Goal: Task Accomplishment & Management: Use online tool/utility

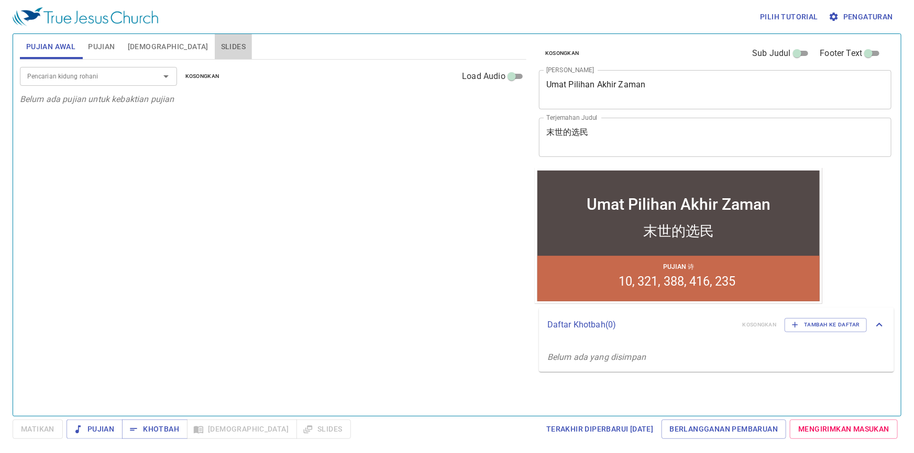
click at [221, 40] on span "Slides" at bounding box center [233, 46] width 25 height 13
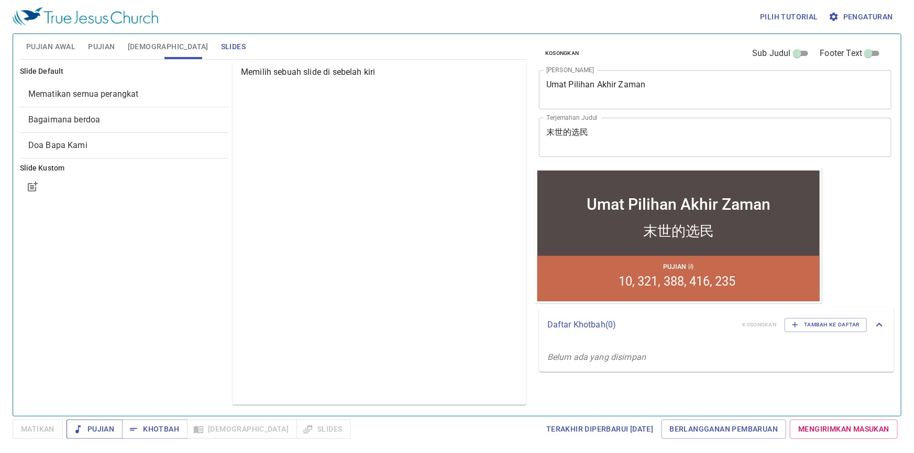
click at [105, 435] on span "Pujian" at bounding box center [94, 429] width 39 height 13
click at [165, 430] on span "Khotbah" at bounding box center [154, 429] width 49 height 13
click at [86, 420] on button "Pujian" at bounding box center [94, 429] width 56 height 19
click at [84, 424] on span "Pujian" at bounding box center [94, 429] width 39 height 13
click at [825, 295] on div "Kosongkan Sub Judul Footer Text Judul Khotbah Umat Pilihan Akhir Zaman x Judul …" at bounding box center [714, 221] width 368 height 382
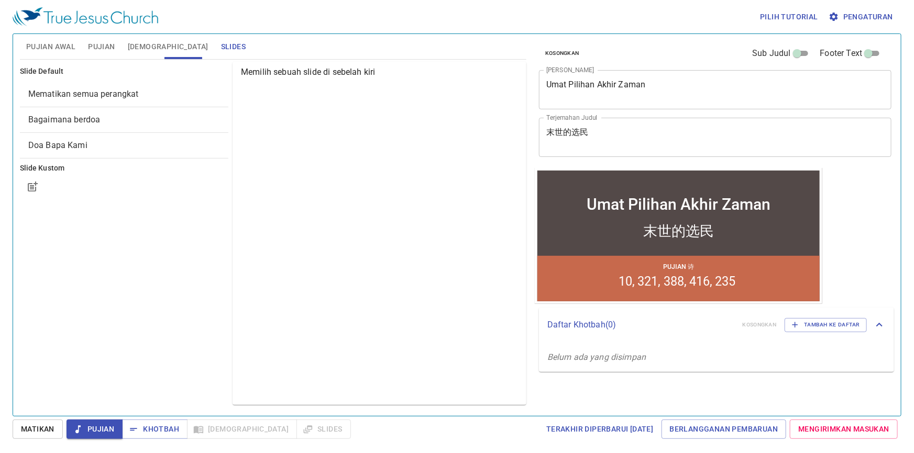
click at [666, 270] on p "Pujian 诗" at bounding box center [677, 266] width 31 height 9
click at [649, 94] on textarea "Umat Pilihan Akhir Zaman" at bounding box center [715, 90] width 338 height 20
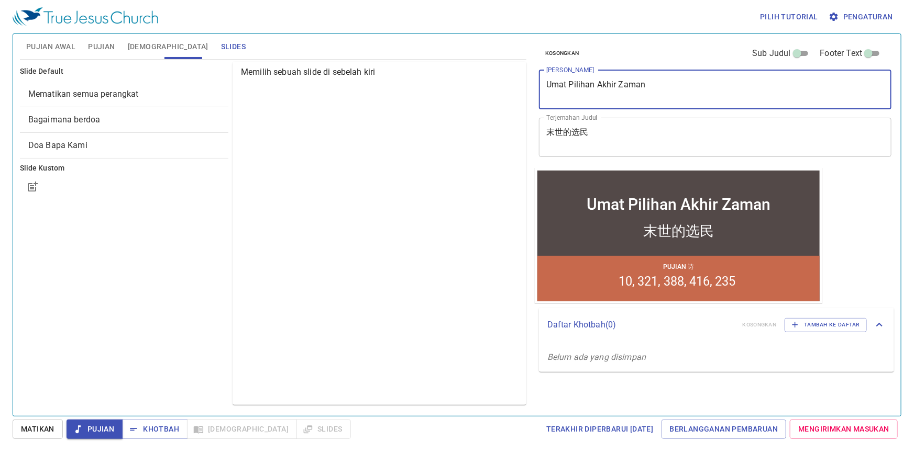
drag, startPoint x: 658, startPoint y: 90, endPoint x: 517, endPoint y: 64, distance: 143.0
click at [517, 64] on div "Pujian Awal Pujian Alkitab Slides Pencarian kidung rohani Pencarian kidung roha…" at bounding box center [457, 221] width 882 height 382
type textarea "m"
type textarea "M U J I Z A T"
click at [616, 130] on textarea "末世的选民" at bounding box center [715, 137] width 338 height 20
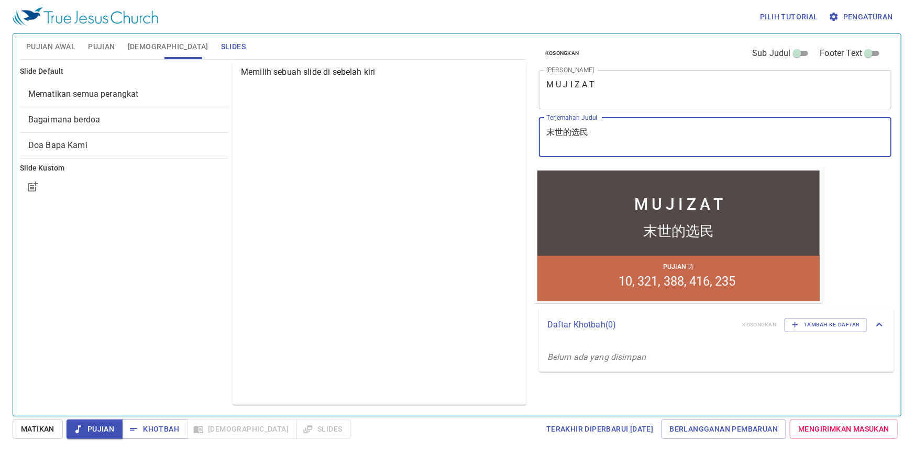
drag, startPoint x: 606, startPoint y: 138, endPoint x: 528, endPoint y: 123, distance: 79.0
click at [528, 123] on div "Pujian Awal Pujian Alkitab Slides Pencarian kidung rohani Pencarian kidung roha…" at bounding box center [457, 221] width 882 height 382
click at [104, 50] on span "Pujian" at bounding box center [101, 46] width 27 height 13
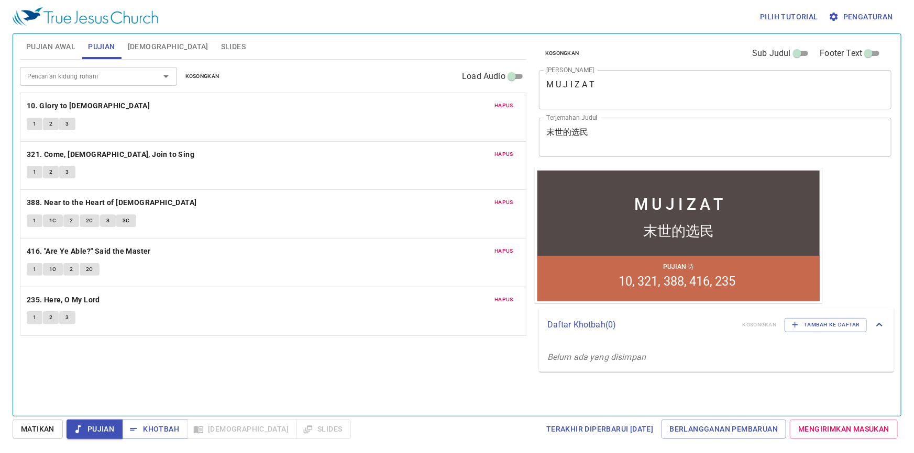
click at [507, 101] on span "Hapus" at bounding box center [503, 105] width 19 height 9
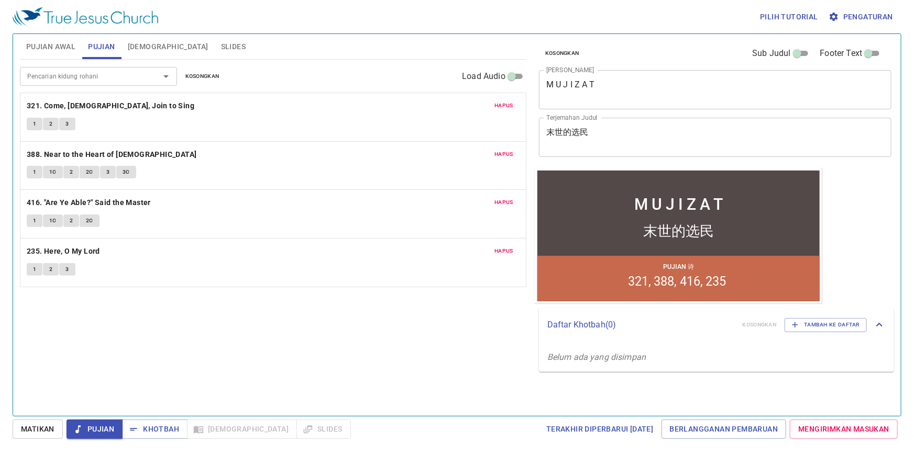
click at [507, 101] on span "Hapus" at bounding box center [503, 105] width 19 height 9
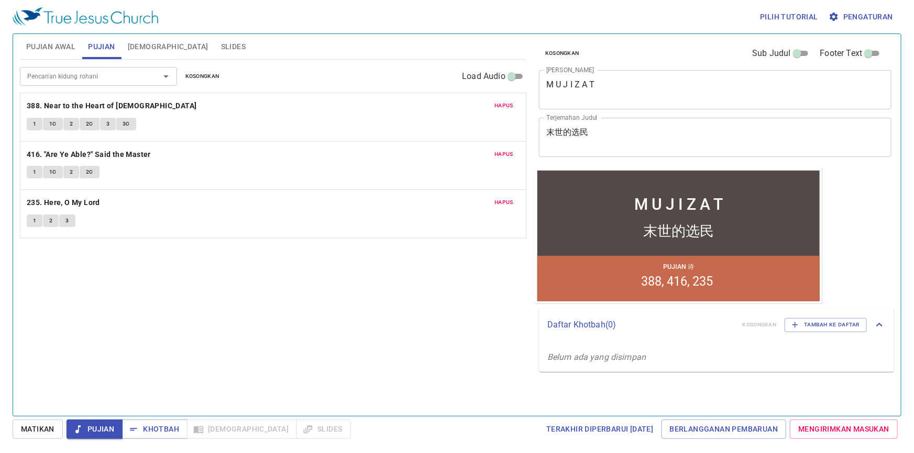
click at [507, 101] on span "Hapus" at bounding box center [503, 105] width 19 height 9
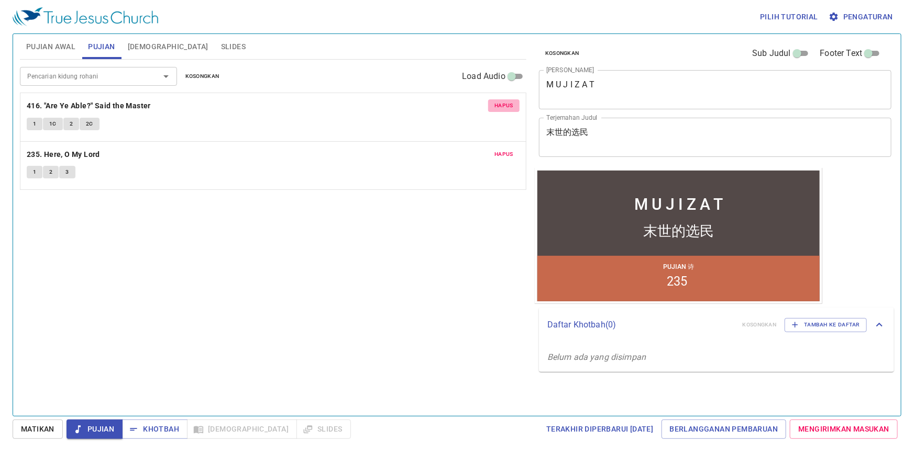
click at [507, 150] on span "Hapus" at bounding box center [503, 154] width 19 height 9
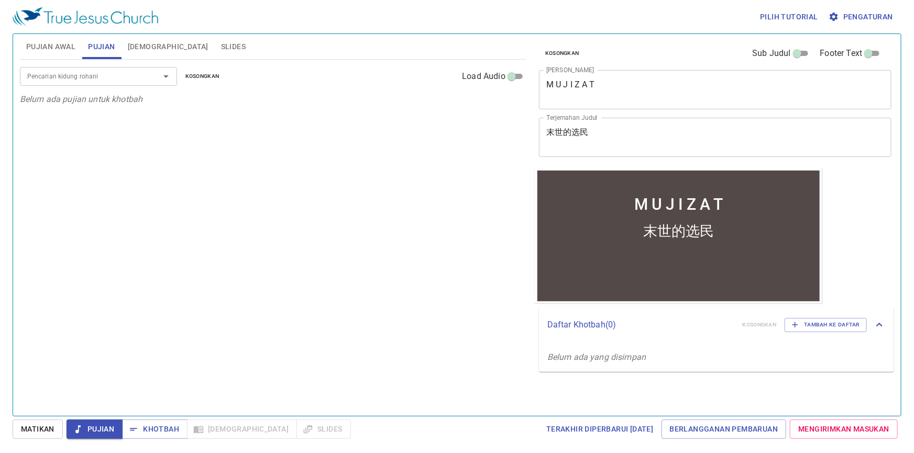
click at [507, 101] on p "Belum ada pujian untuk khotbah" at bounding box center [273, 99] width 506 height 13
click at [57, 43] on span "Pujian Awal" at bounding box center [50, 46] width 49 height 13
click at [102, 47] on span "Pujian" at bounding box center [101, 46] width 27 height 13
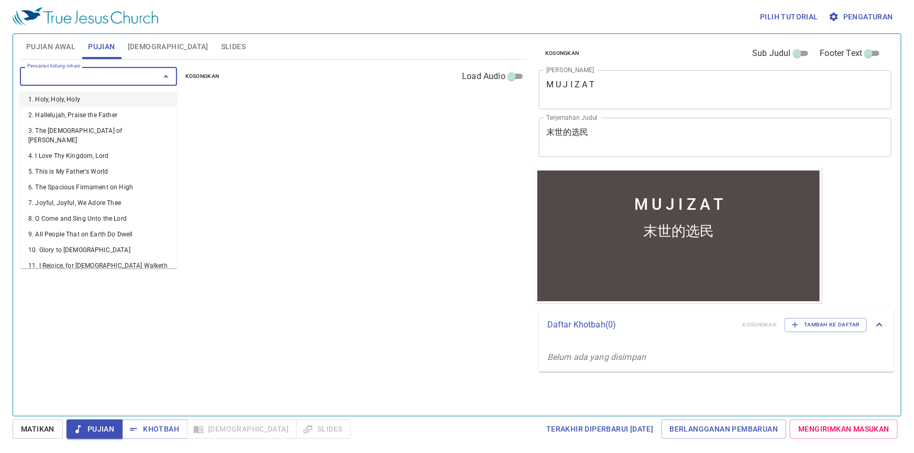
click at [104, 75] on input "Pencarian kidung rohani" at bounding box center [83, 76] width 120 height 12
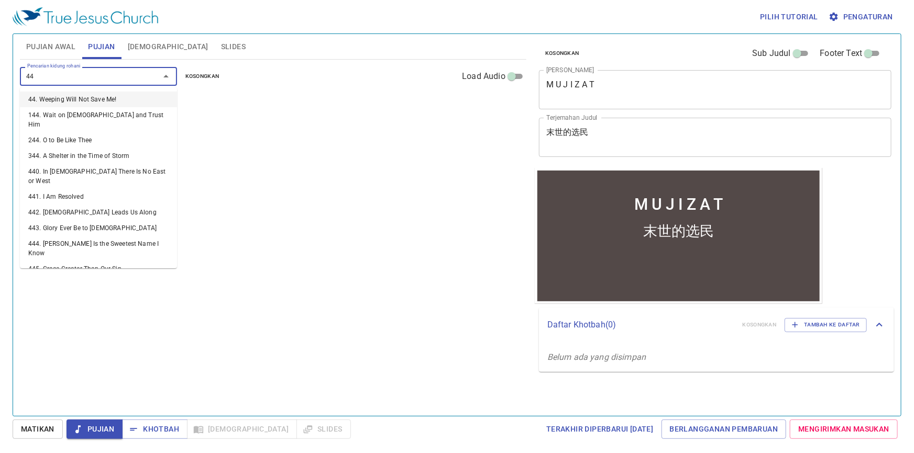
type input "442"
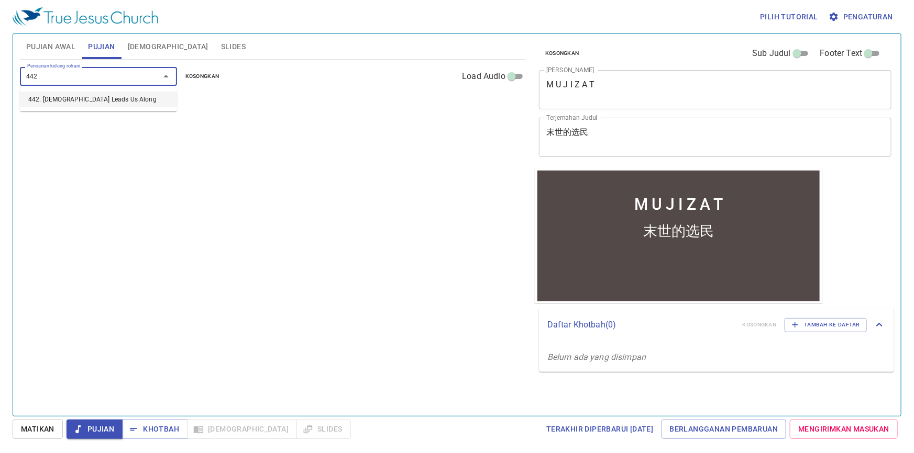
click at [0, 0] on li "442. [DEMOGRAPHIC_DATA] Leads Us Along" at bounding box center [0, 0] width 0 height 0
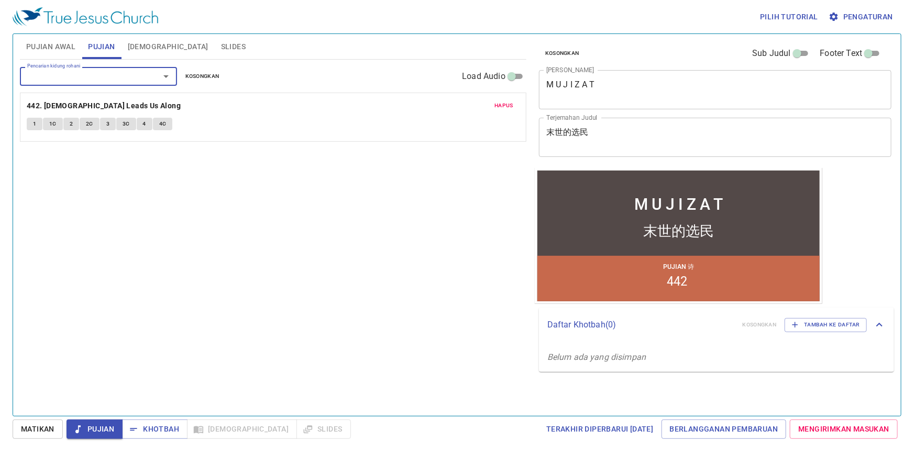
click at [105, 76] on input "Pencarian kidung rohani" at bounding box center [83, 76] width 120 height 12
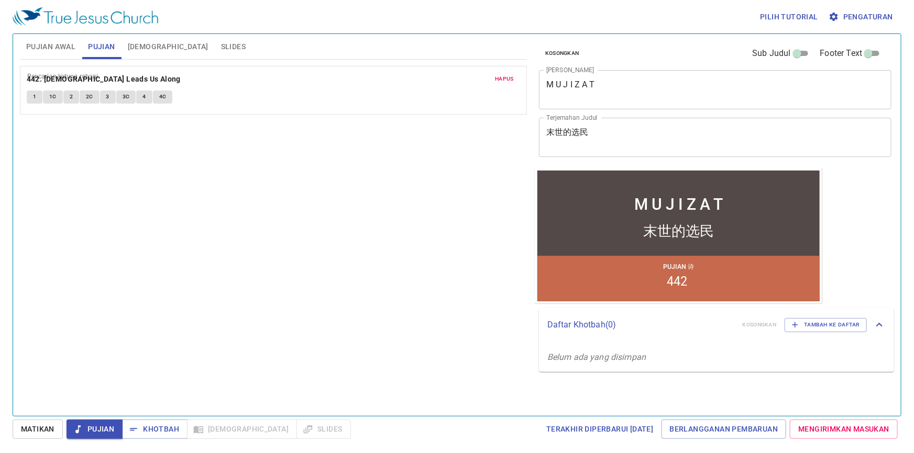
drag, startPoint x: 374, startPoint y: 130, endPoint x: 364, endPoint y: 96, distance: 35.3
click at [364, 96] on div "Hapus 442. God Leads Us Along 1 1C 2 2C 3 3C 4 4C" at bounding box center [273, 117] width 506 height 49
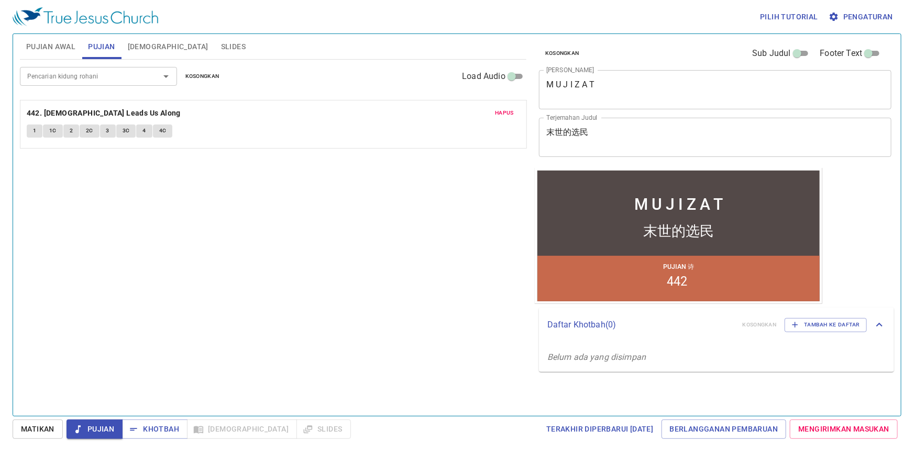
drag, startPoint x: 364, startPoint y: 96, endPoint x: 371, endPoint y: 121, distance: 26.4
click at [371, 121] on div "Hapus 442. God Leads Us Along 1 1C 2 2C 3 3C 4 4C" at bounding box center [273, 117] width 506 height 49
click at [503, 109] on span "Hapus" at bounding box center [503, 105] width 19 height 9
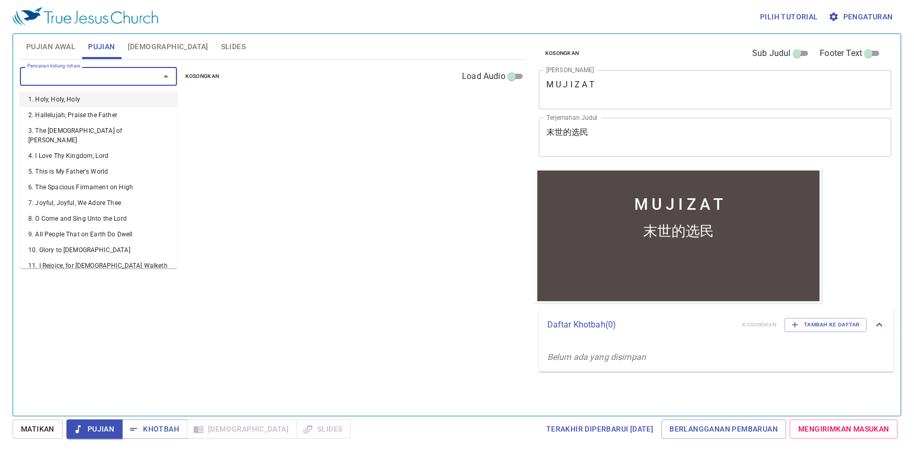
click at [116, 70] on input "Pencarian kidung rohani" at bounding box center [83, 76] width 120 height 12
click at [664, 144] on textarea "末世的选民" at bounding box center [715, 137] width 338 height 20
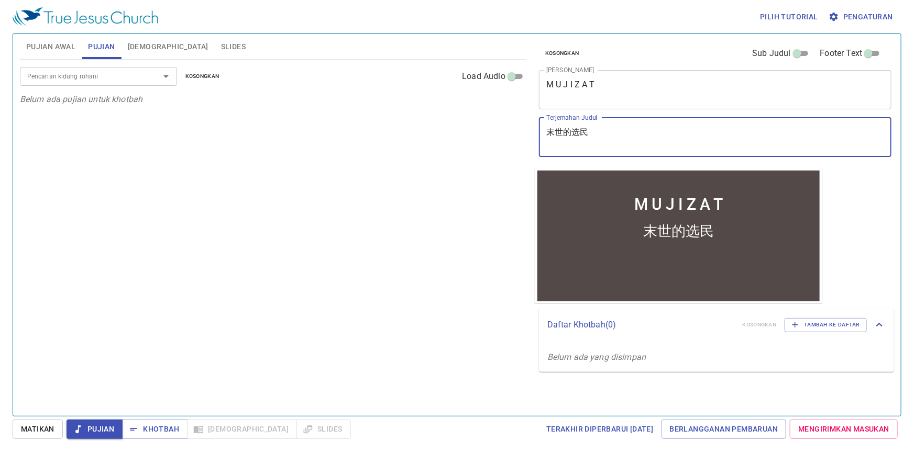
drag, startPoint x: 655, startPoint y: 142, endPoint x: 416, endPoint y: 117, distance: 240.5
click at [416, 117] on div "Pujian Awal Pujian Alkitab Slides Pencarian kidung rohani Pencarian kidung roha…" at bounding box center [457, 221] width 882 height 382
click at [610, 144] on textarea "Terjemahan Judul" at bounding box center [715, 137] width 338 height 20
click at [562, 135] on textarea "YU" at bounding box center [715, 137] width 338 height 20
type textarea "Y"
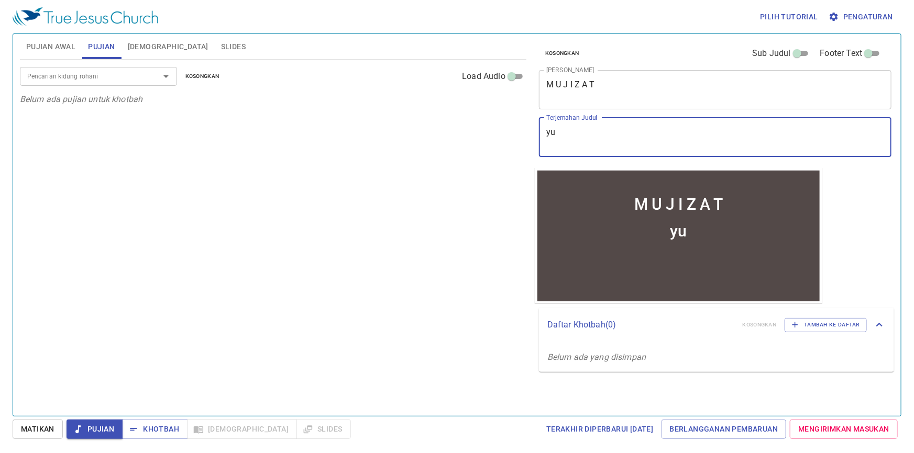
type textarea "y"
type textarea "奇迹"
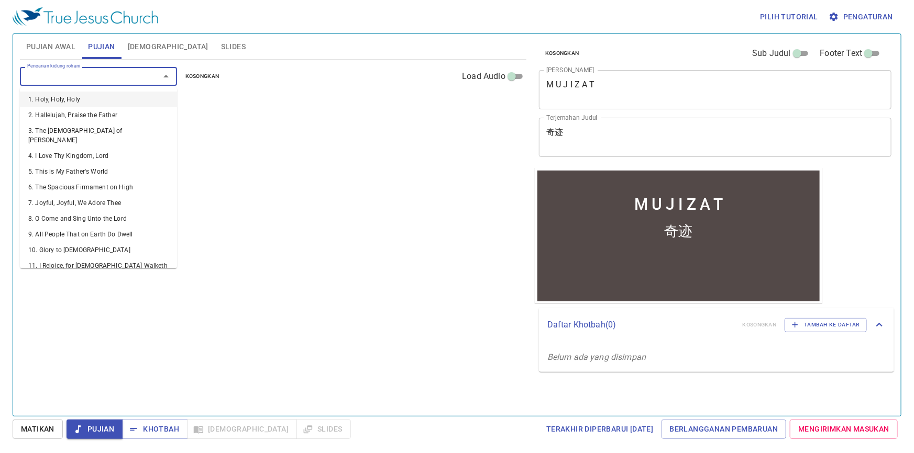
click at [59, 78] on input "Pencarian kidung rohani" at bounding box center [83, 76] width 120 height 12
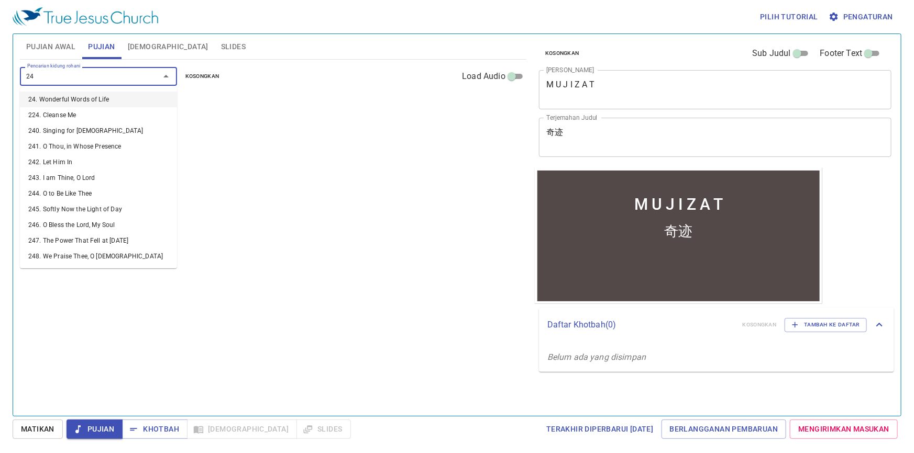
type input "2"
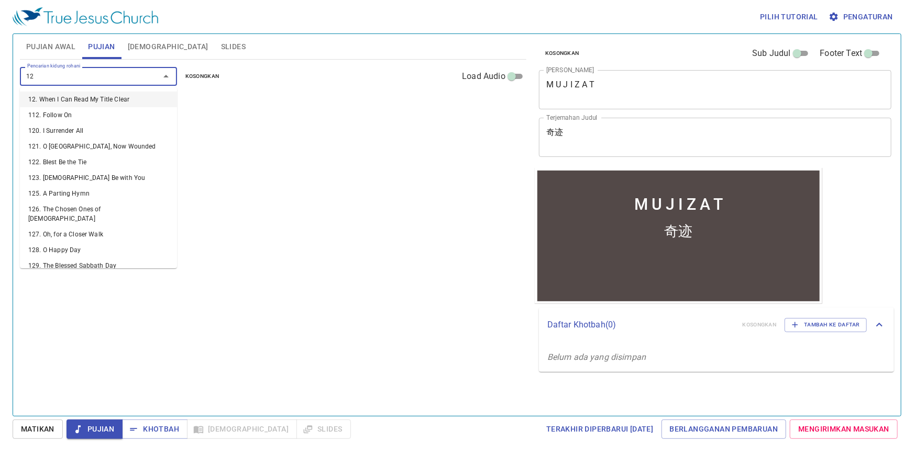
type input "124"
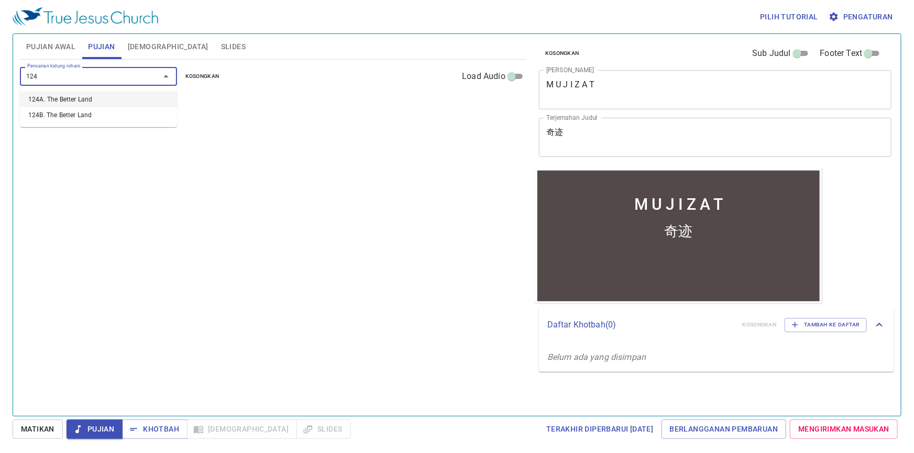
click at [0, 0] on li "124A. The Better Land" at bounding box center [0, 0] width 0 height 0
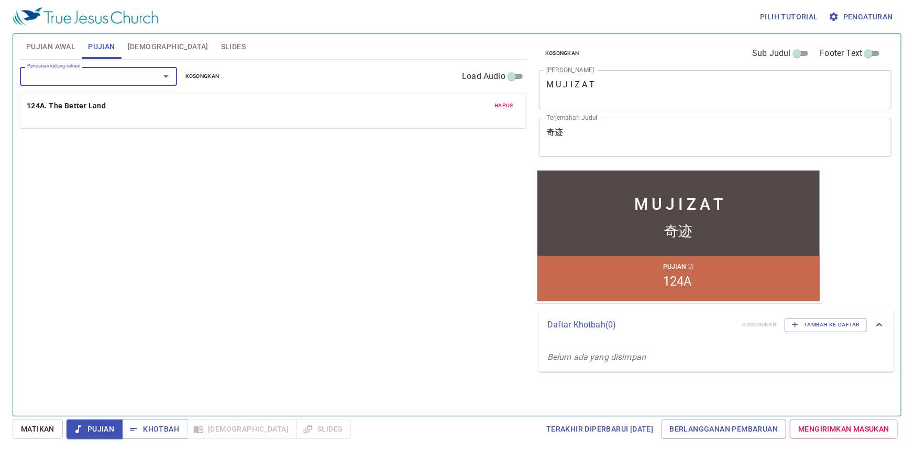
click at [84, 82] on input "Pencarian kidung rohani" at bounding box center [83, 76] width 120 height 12
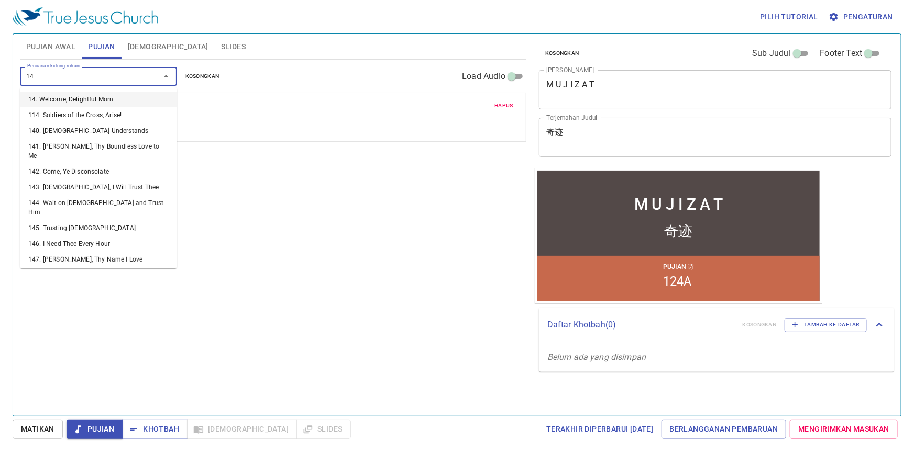
type input "141"
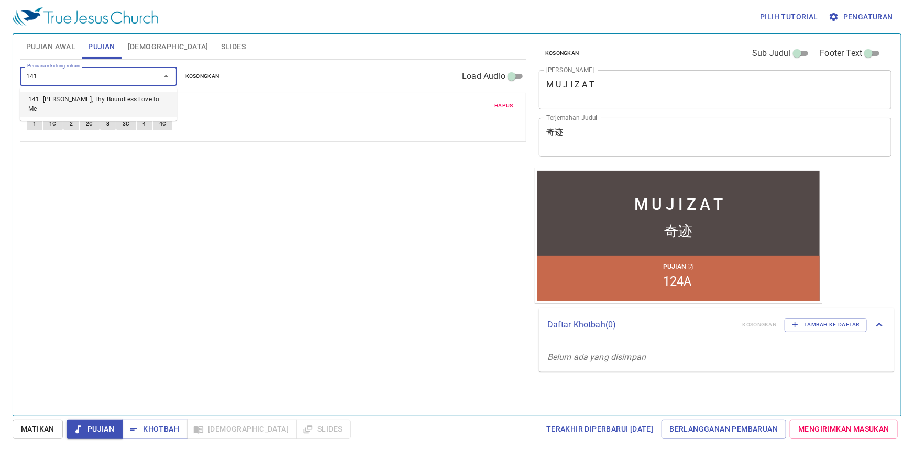
click at [0, 0] on li "141. [DEMOGRAPHIC_DATA], Thy Boundless Love to Me" at bounding box center [0, 0] width 0 height 0
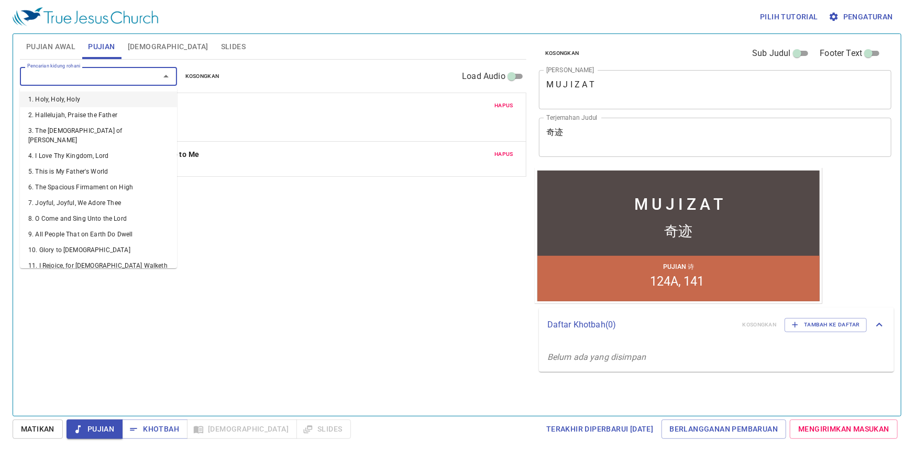
click at [92, 75] on input "Pencarian kidung rohani" at bounding box center [83, 76] width 120 height 12
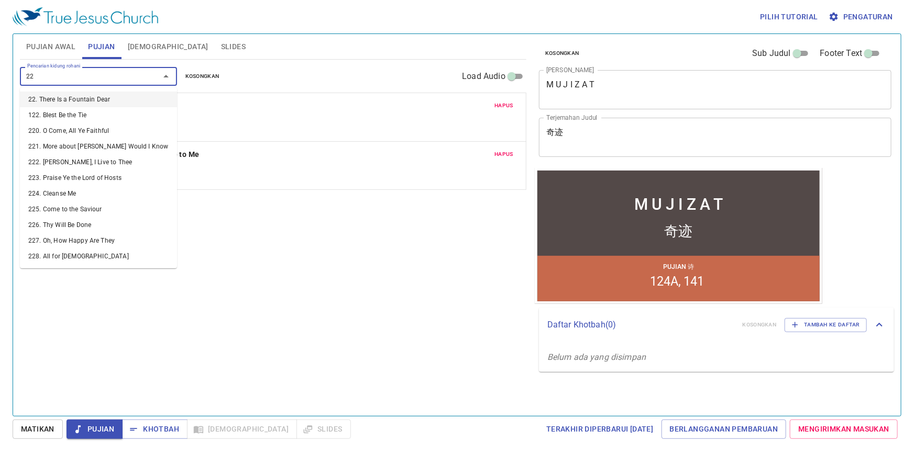
click at [98, 75] on input "22" at bounding box center [83, 76] width 120 height 12
type input "212"
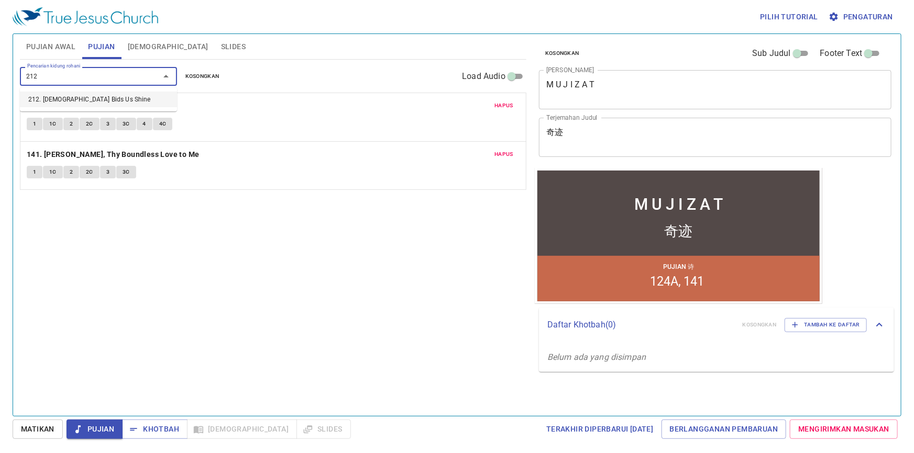
click at [82, 99] on li "212. [DEMOGRAPHIC_DATA][PERSON_NAME] Us Shine" at bounding box center [98, 100] width 157 height 16
click at [77, 79] on input "Pencarian kidung rohani" at bounding box center [83, 76] width 120 height 12
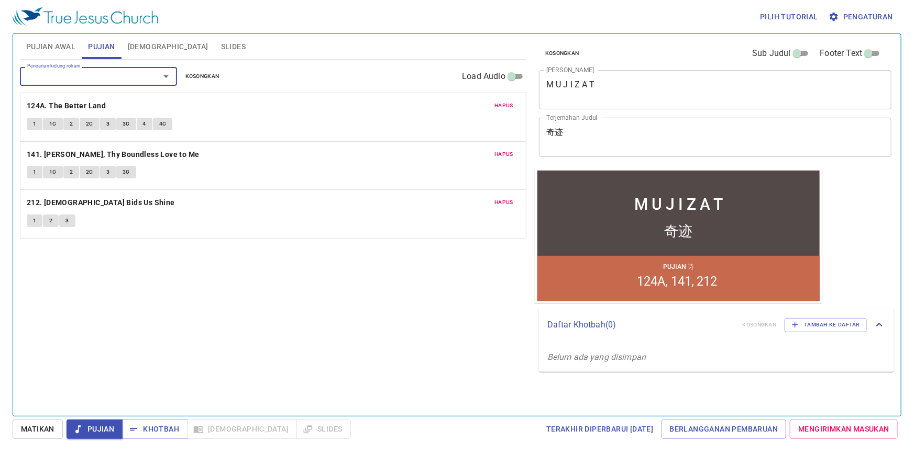
click at [77, 79] on input "Pencarian kidung rohani" at bounding box center [83, 76] width 120 height 12
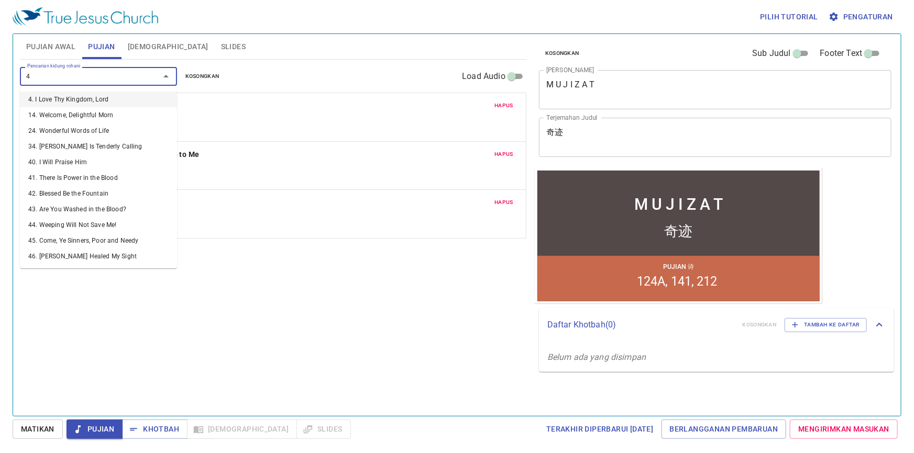
click at [77, 79] on input "4" at bounding box center [83, 76] width 120 height 12
click at [71, 78] on input "4" at bounding box center [83, 76] width 120 height 12
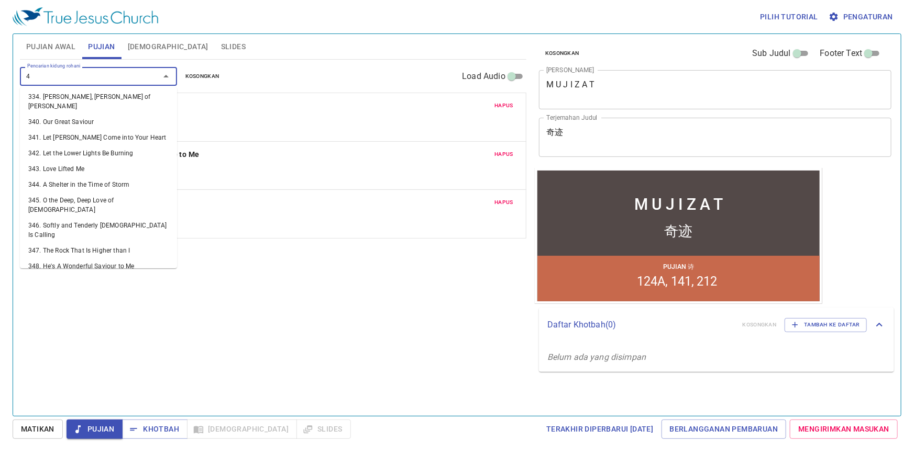
scroll to position [1047, 0]
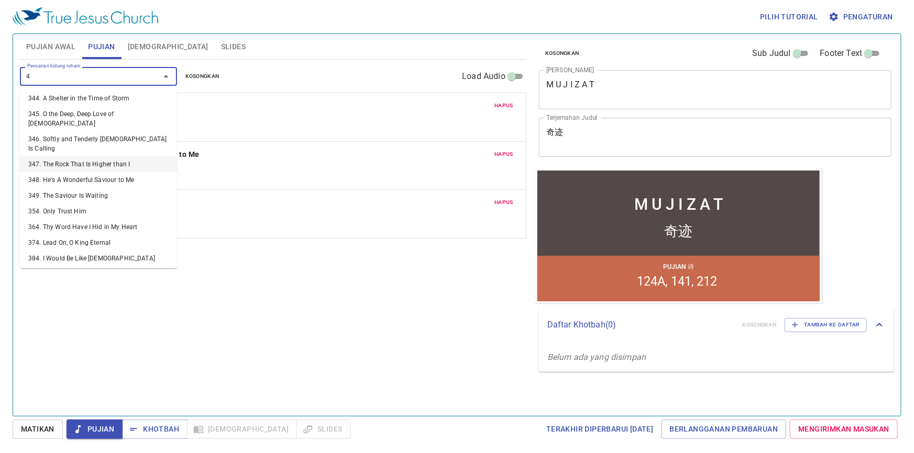
click at [45, 74] on input "4" at bounding box center [83, 76] width 120 height 12
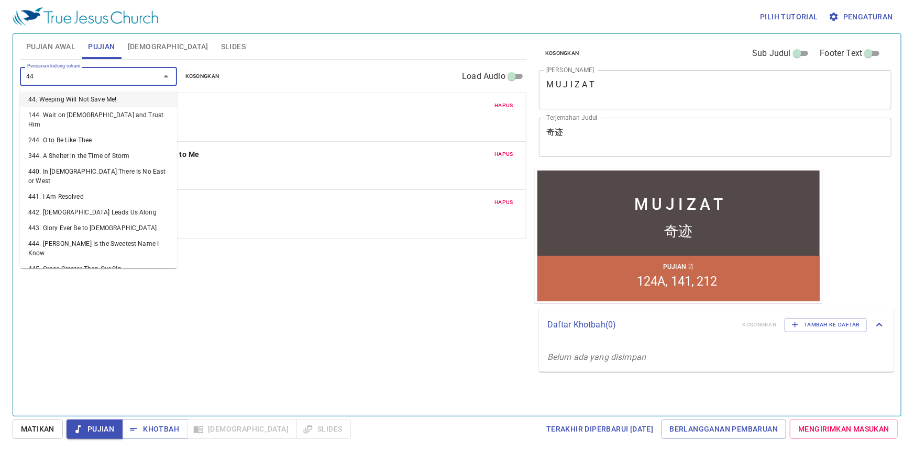
type input "442"
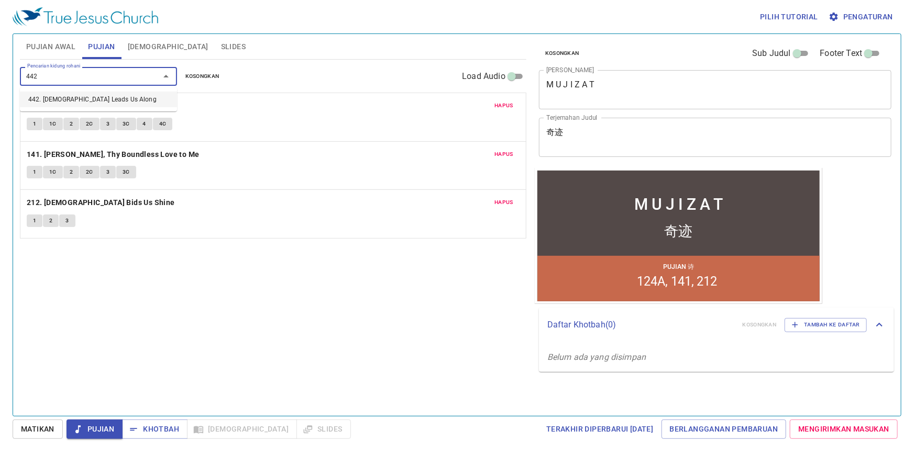
click at [76, 101] on li "442. [DEMOGRAPHIC_DATA] Leads Us Along" at bounding box center [98, 100] width 157 height 16
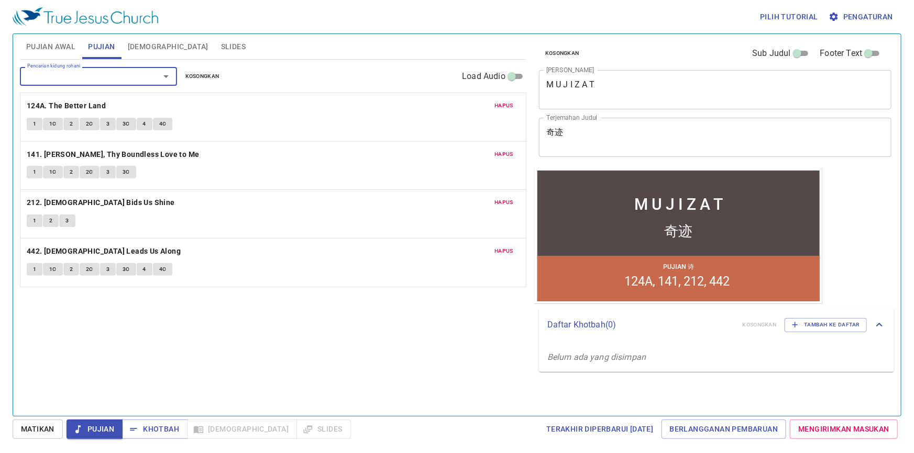
click at [73, 82] on input "Pencarian kidung rohani" at bounding box center [83, 76] width 120 height 12
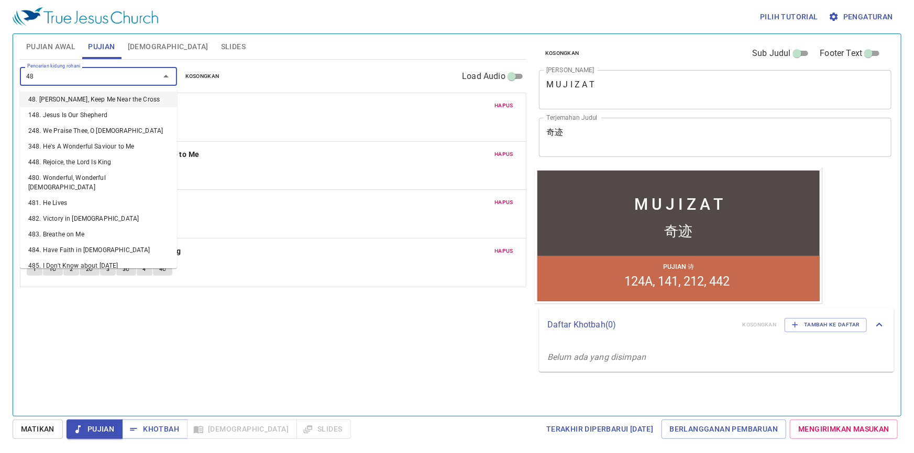
type input "481"
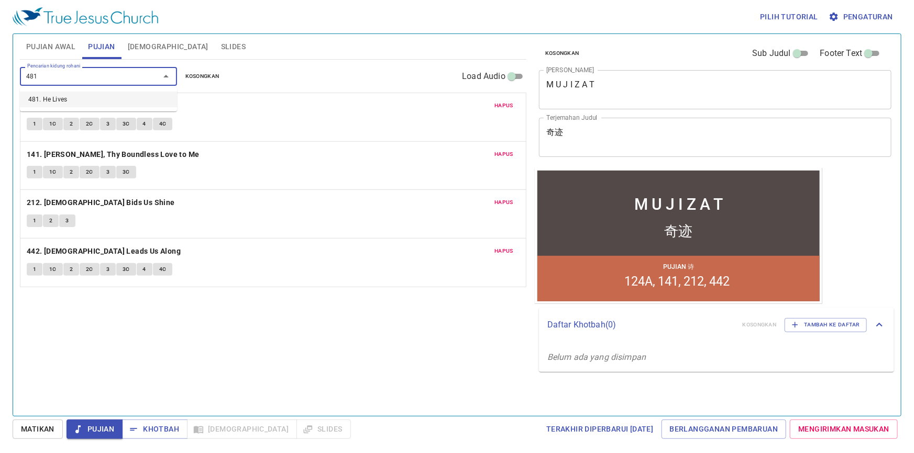
click at [81, 100] on li "481. He Lives" at bounding box center [98, 100] width 157 height 16
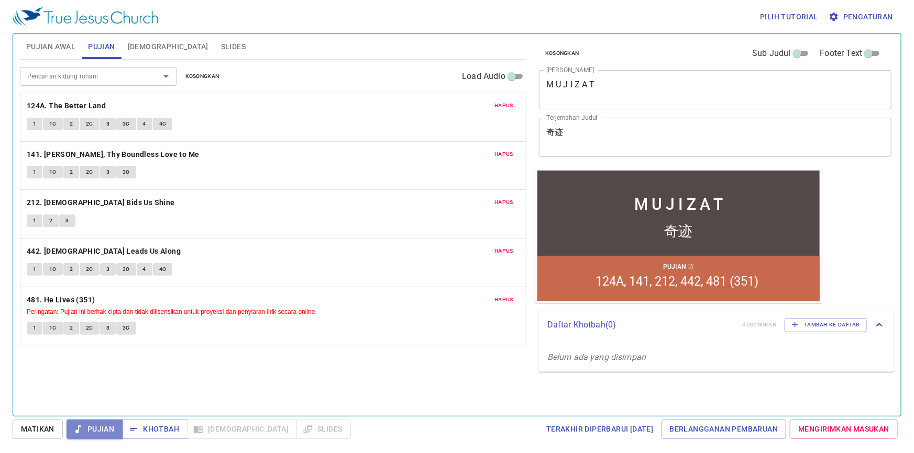
click at [110, 425] on span "Pujian" at bounding box center [94, 429] width 39 height 13
click at [0, 0] on span "Khotbah" at bounding box center [0, 0] width 0 height 0
click at [31, 425] on span "Matikan" at bounding box center [38, 429] width 34 height 13
click at [95, 423] on span "Pujian" at bounding box center [94, 429] width 39 height 13
click at [844, 323] on span "Tambah ke Daftar" at bounding box center [825, 324] width 69 height 9
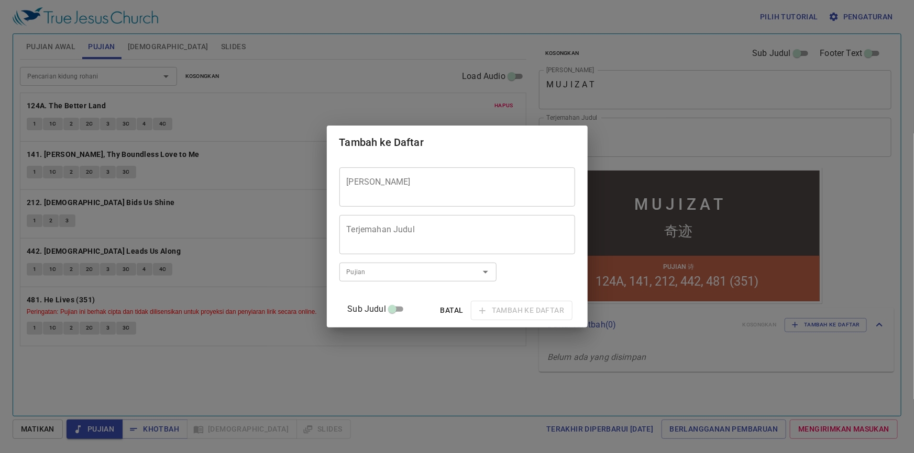
click at [0, 0] on div "Tambah ke Daftar Judul Khotbah Judul Khotbah Terjemahan Judul Terjemahan Judul …" at bounding box center [0, 0] width 0 height 0
click at [439, 314] on span "Batal" at bounding box center [451, 310] width 25 height 13
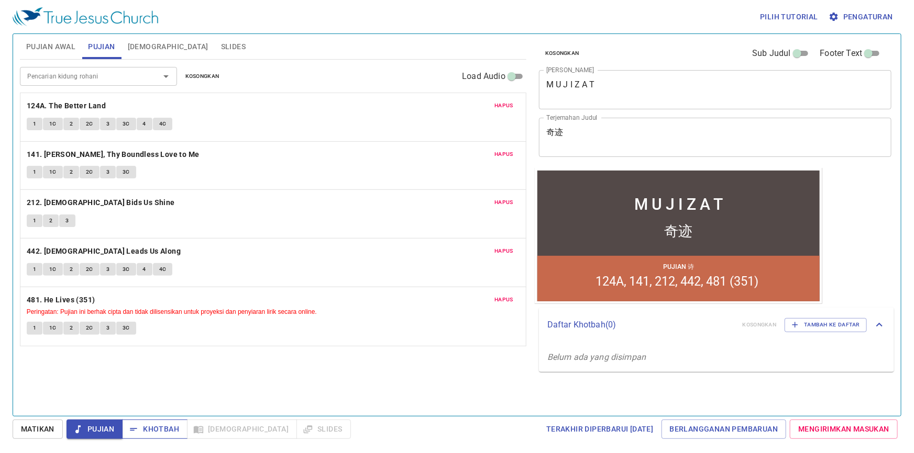
click at [0, 0] on span "Khotbah" at bounding box center [0, 0] width 0 height 0
click at [62, 74] on input "Pencarian kidung rohani" at bounding box center [83, 76] width 120 height 12
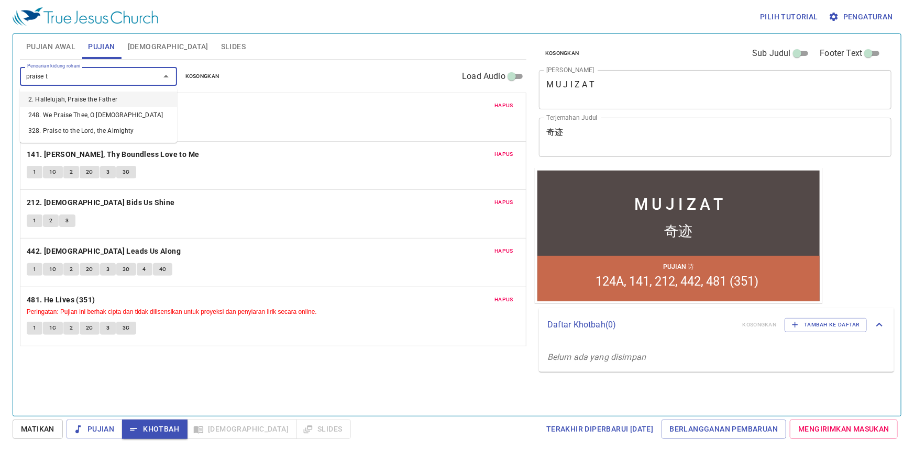
type input "praise t"
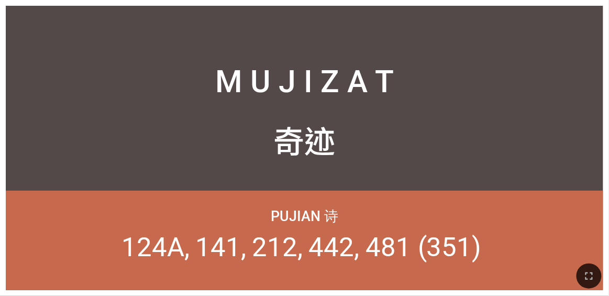
click at [380, 291] on div at bounding box center [304, 276] width 609 height 40
click at [380, 277] on icon "button" at bounding box center [588, 275] width 7 height 7
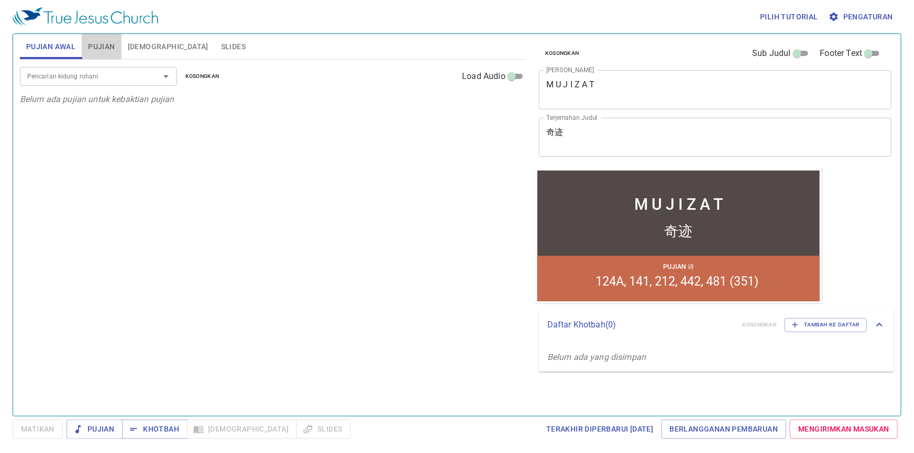
click at [103, 42] on span "Pujian" at bounding box center [101, 46] width 27 height 13
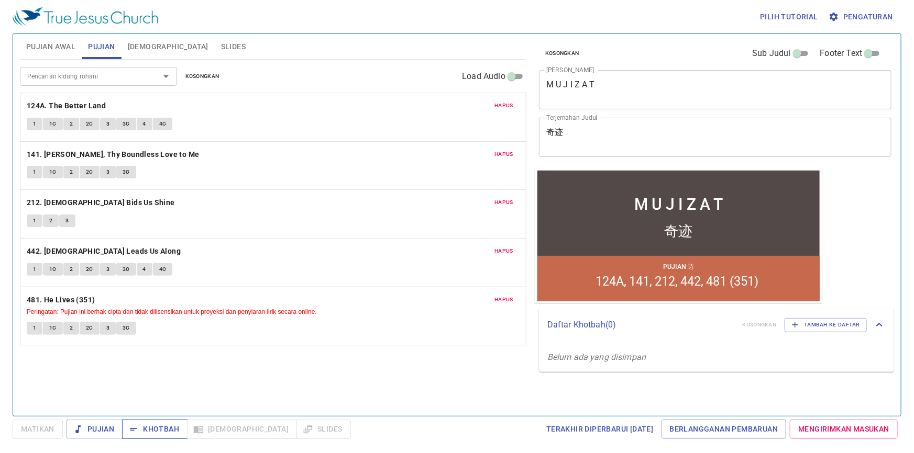
click at [157, 427] on span "Khotbah" at bounding box center [154, 429] width 49 height 13
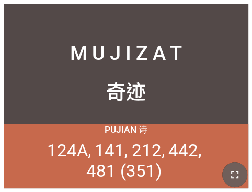
click at [242, 176] on button "button" at bounding box center [234, 174] width 25 height 25
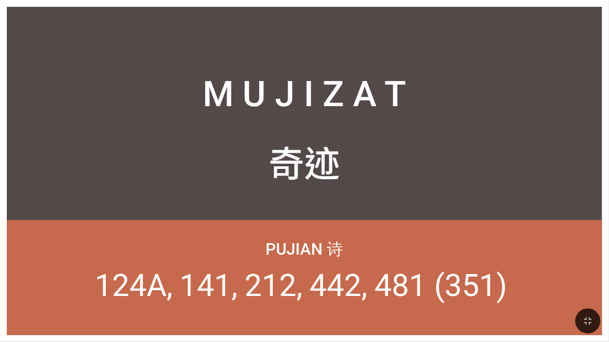
click at [0, 304] on div at bounding box center [304, 321] width 609 height 42
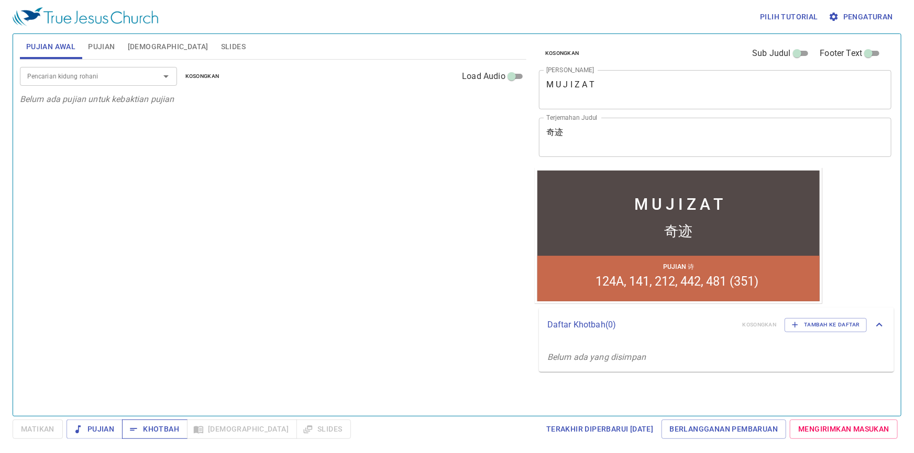
click at [164, 429] on span "Khotbah" at bounding box center [154, 429] width 49 height 13
drag, startPoint x: 589, startPoint y: 270, endPoint x: 573, endPoint y: 288, distance: 24.8
drag, startPoint x: 39, startPoint y: 121, endPoint x: 255, endPoint y: 310, distance: 287.9
click at [255, 310] on div "Pencarian kidung rohani Pencarian kidung rohani Kosongkan Load Audio Belum ada …" at bounding box center [273, 234] width 506 height 348
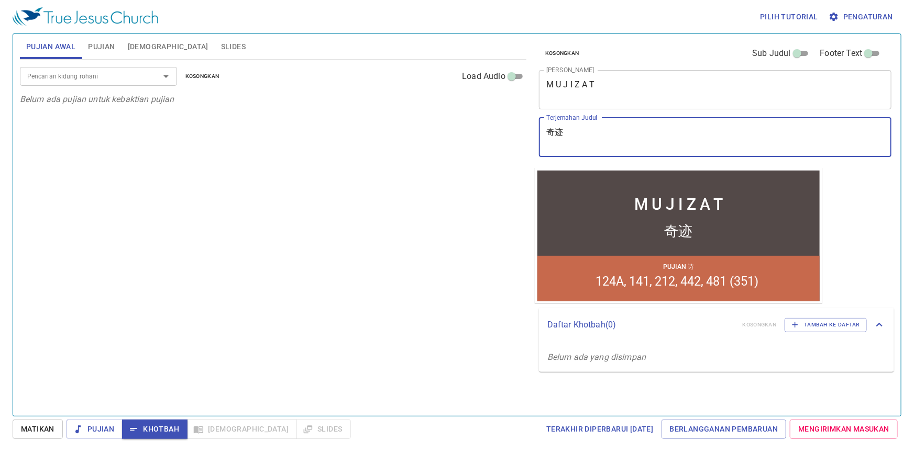
click at [580, 135] on textarea "奇迹" at bounding box center [715, 137] width 338 height 20
type textarea "奇"
type textarea "神迹"
click at [97, 42] on span "Pujian" at bounding box center [101, 46] width 27 height 13
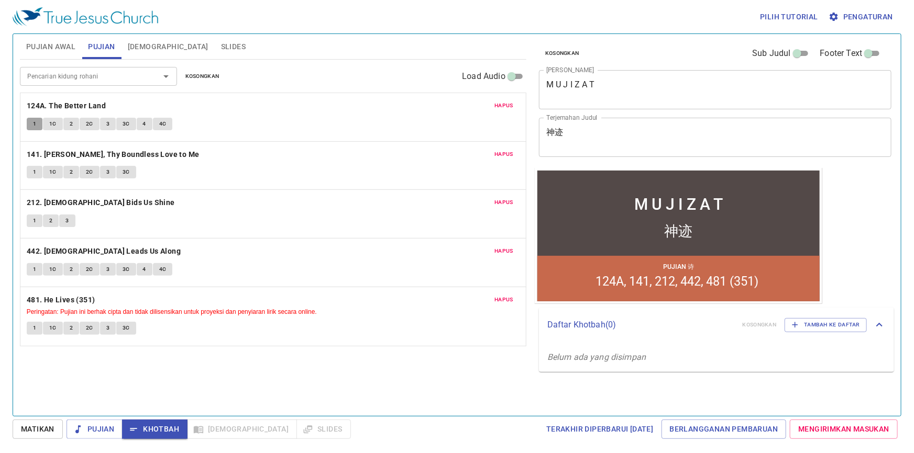
click at [34, 125] on span "1" at bounding box center [34, 123] width 3 height 9
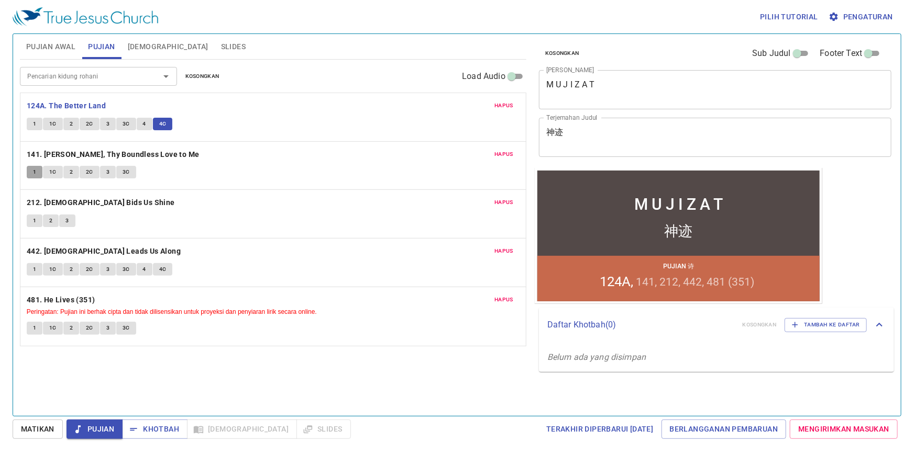
click at [39, 170] on button "1" at bounding box center [35, 172] width 16 height 13
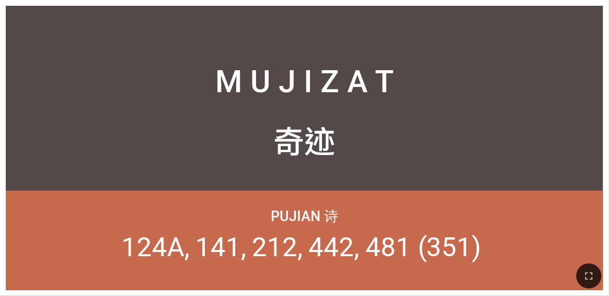
drag, startPoint x: 593, startPoint y: 273, endPoint x: 592, endPoint y: 302, distance: 28.3
click at [380, 274] on icon "button" at bounding box center [589, 276] width 13 height 13
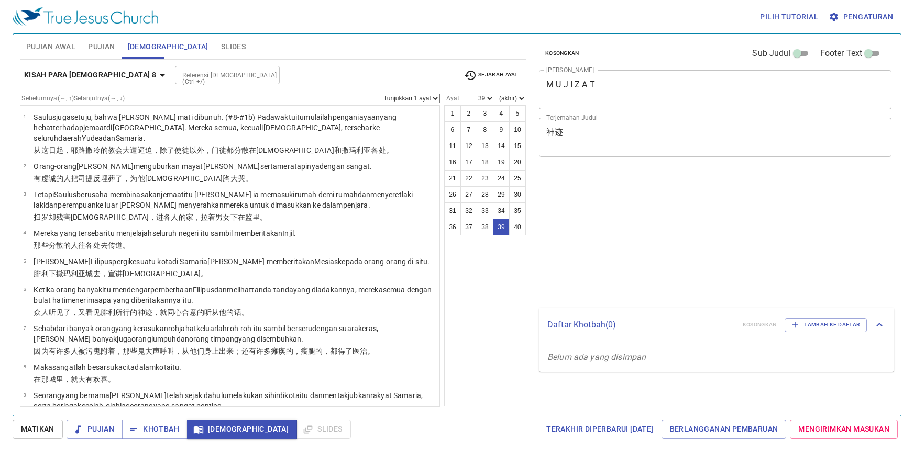
select select "39"
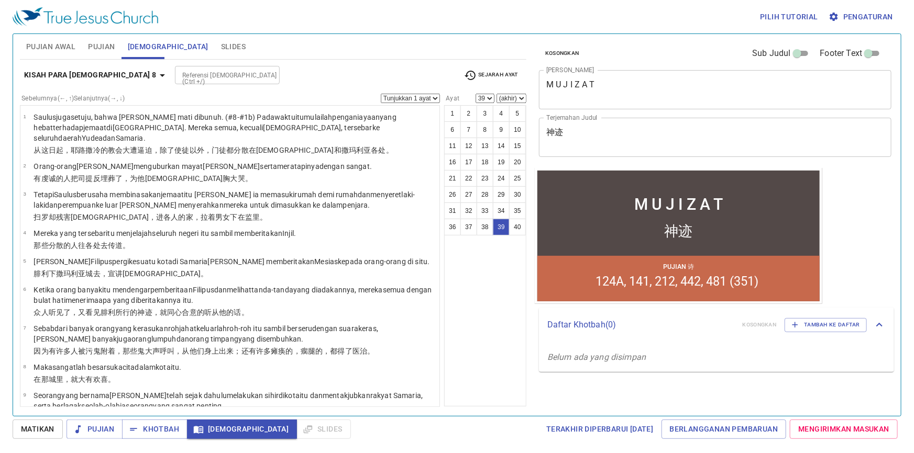
scroll to position [1120, 0]
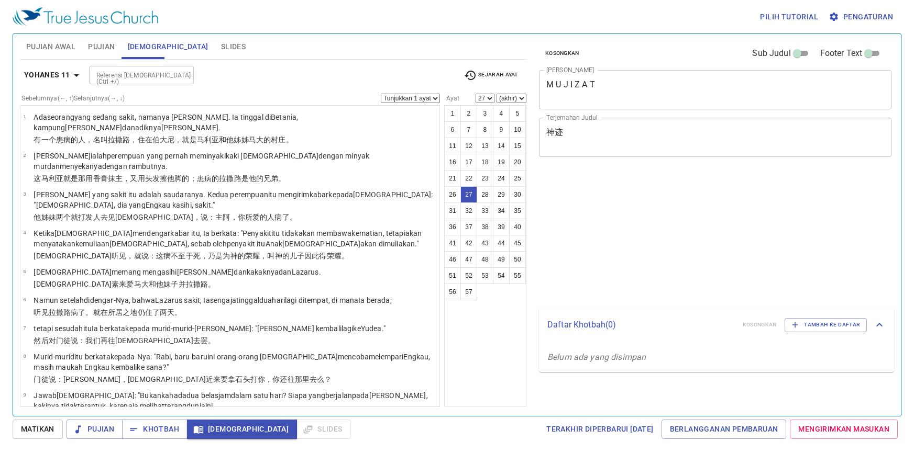
select select "27"
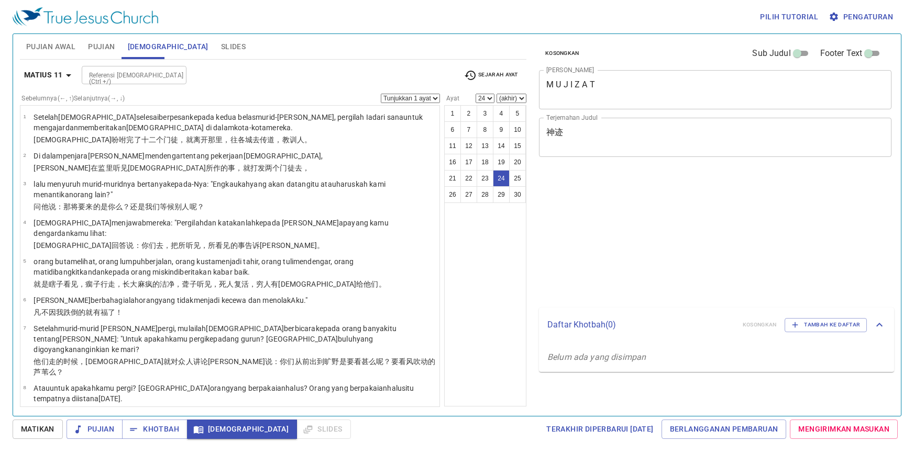
select select "24"
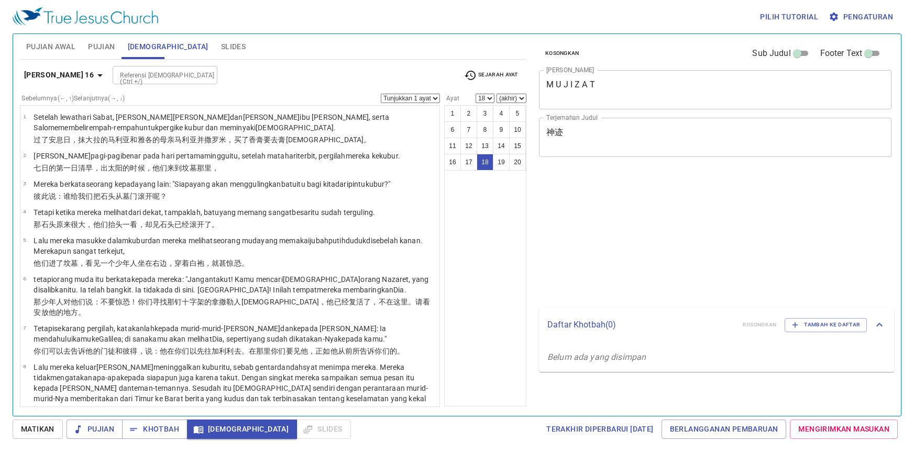
select select "18"
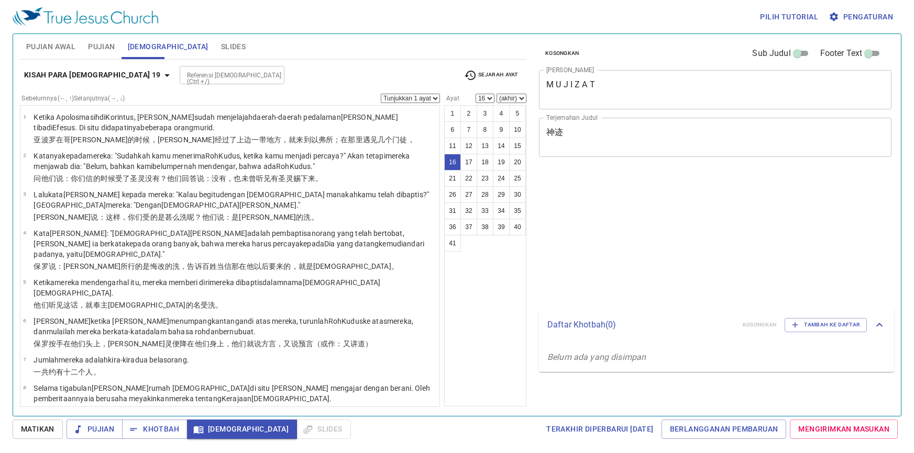
select select "16"
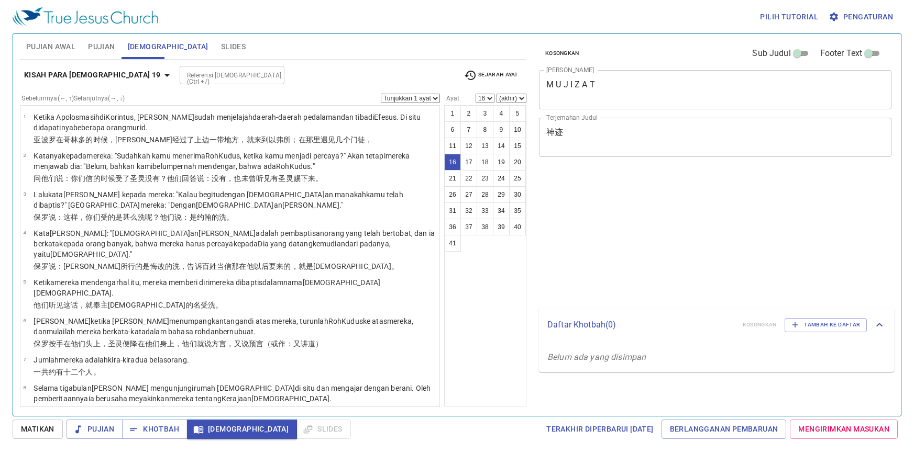
select select "16"
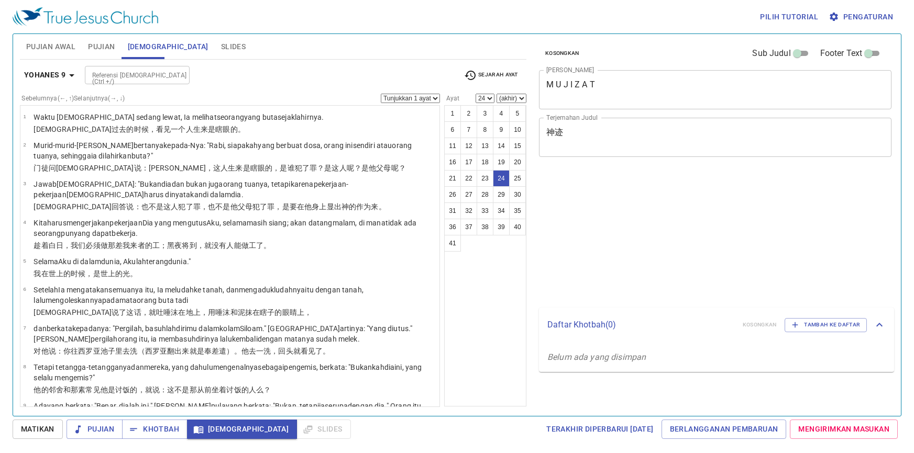
select select "24"
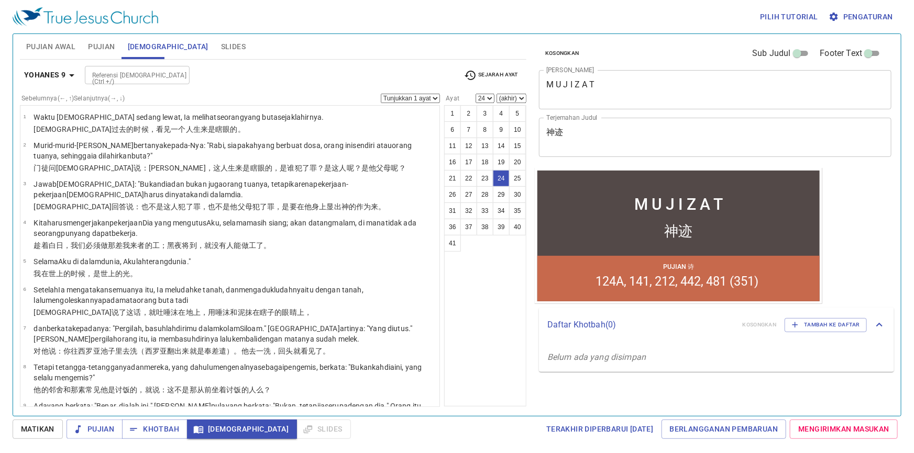
scroll to position [711, 0]
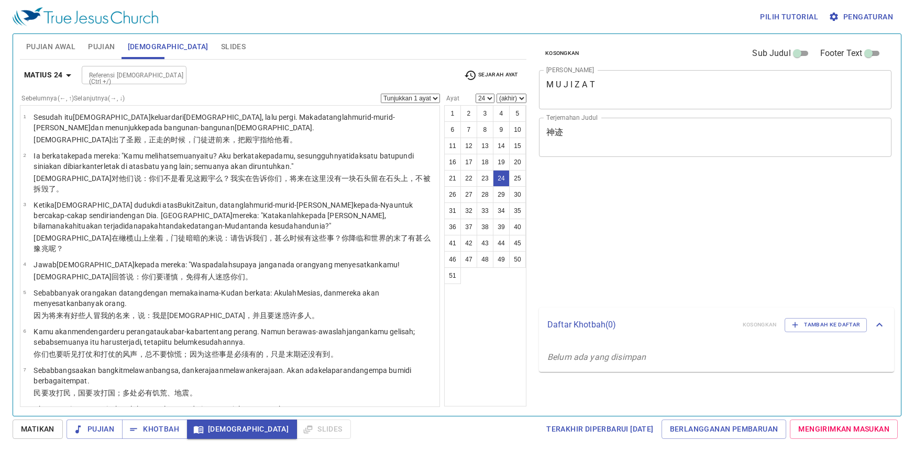
select select "24"
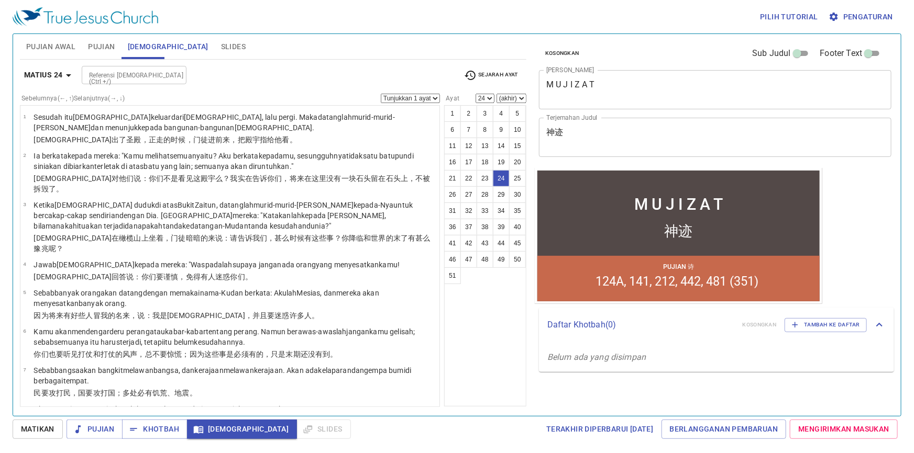
scroll to position [659, 0]
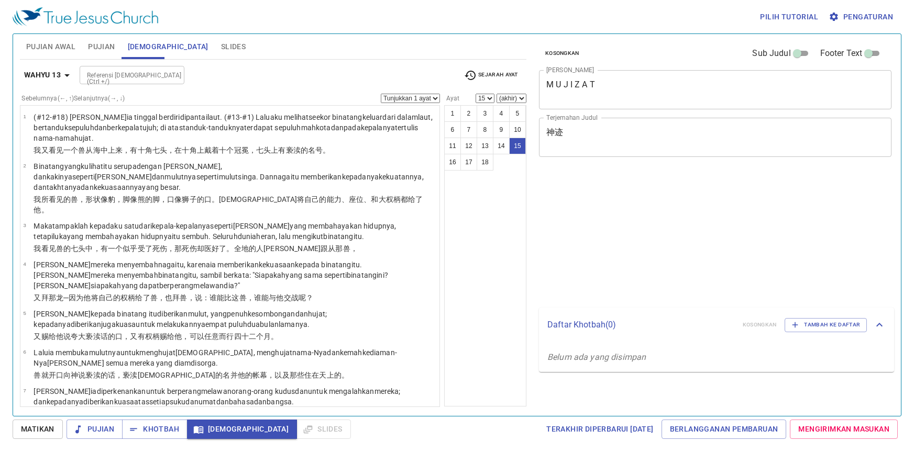
select select "15"
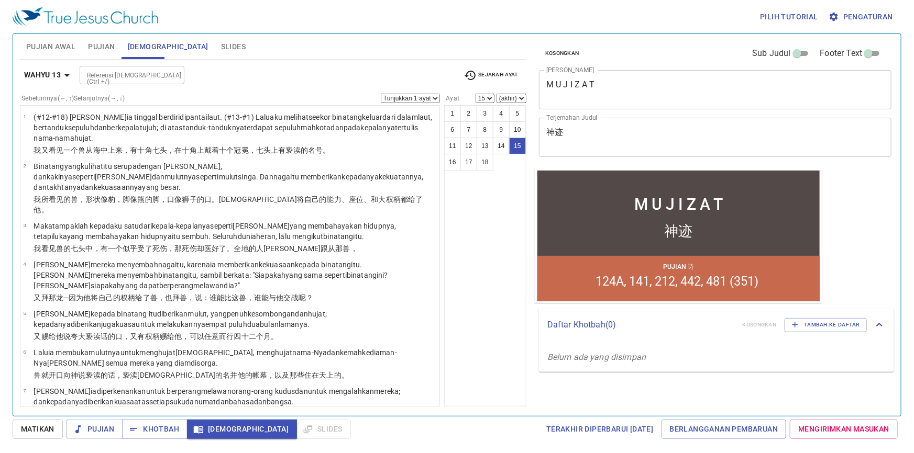
scroll to position [411, 0]
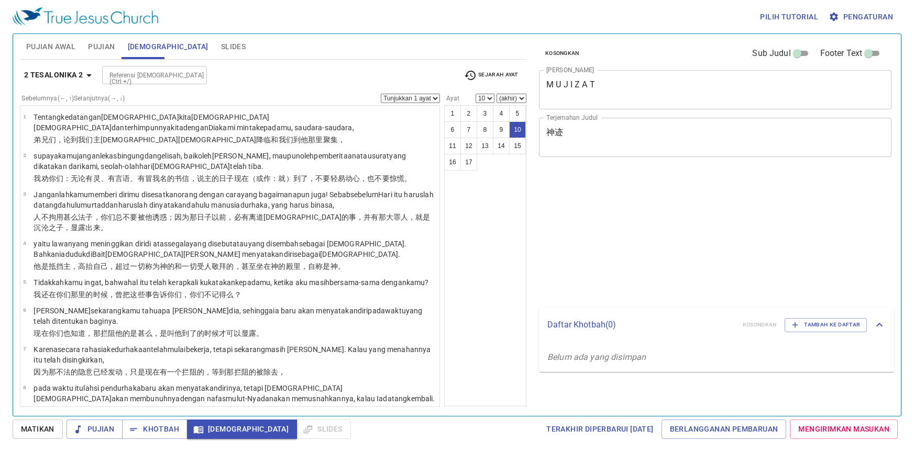
select select "10"
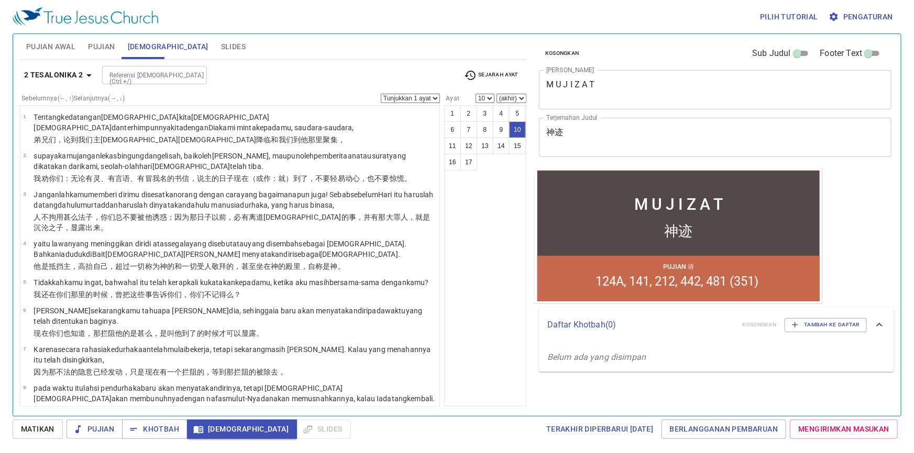
scroll to position [212, 0]
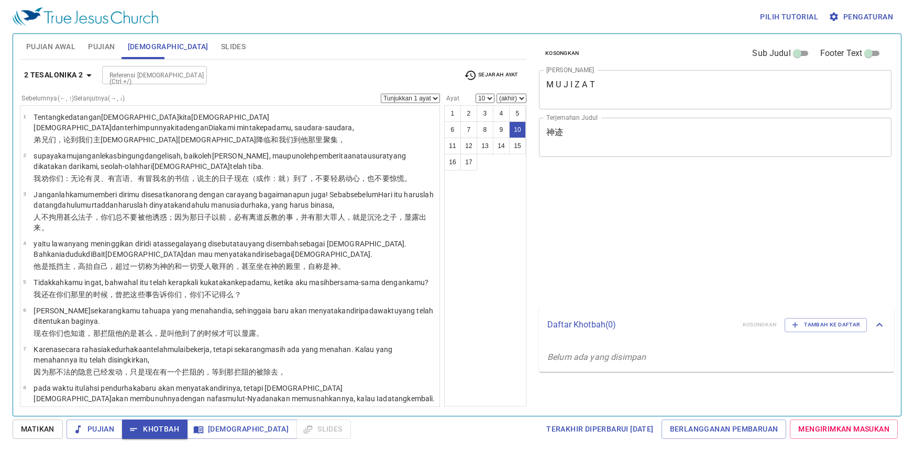
select select "10"
